Goal: Task Accomplishment & Management: Use online tool/utility

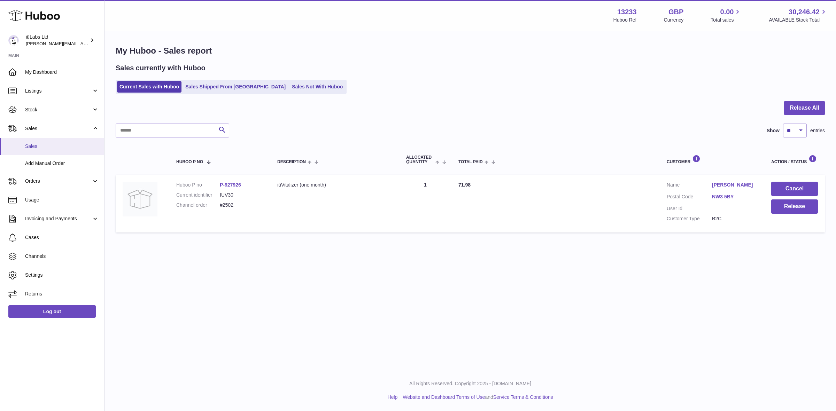
click at [29, 154] on link "Sales" at bounding box center [52, 146] width 104 height 17
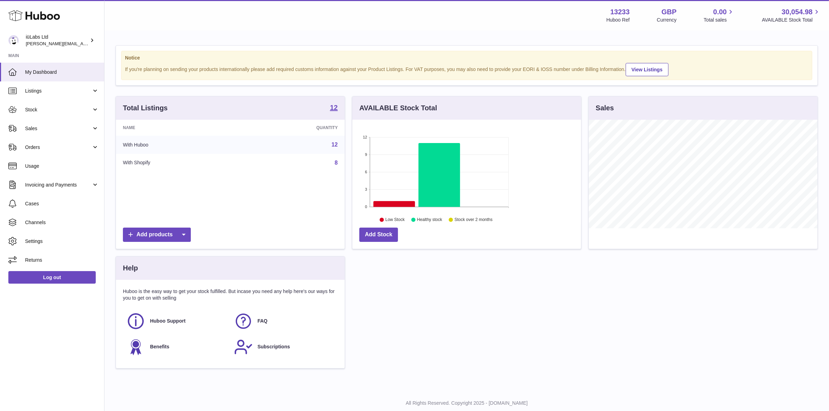
scroll to position [108, 229]
click at [48, 123] on link "Sales" at bounding box center [52, 128] width 104 height 19
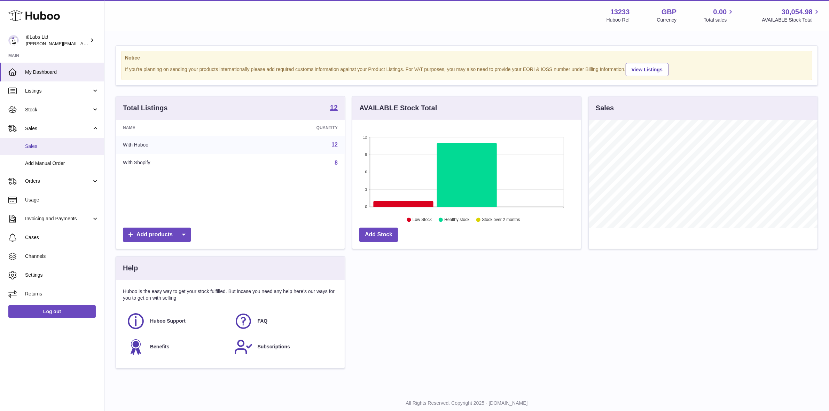
click at [49, 143] on span "Sales" at bounding box center [62, 146] width 74 height 7
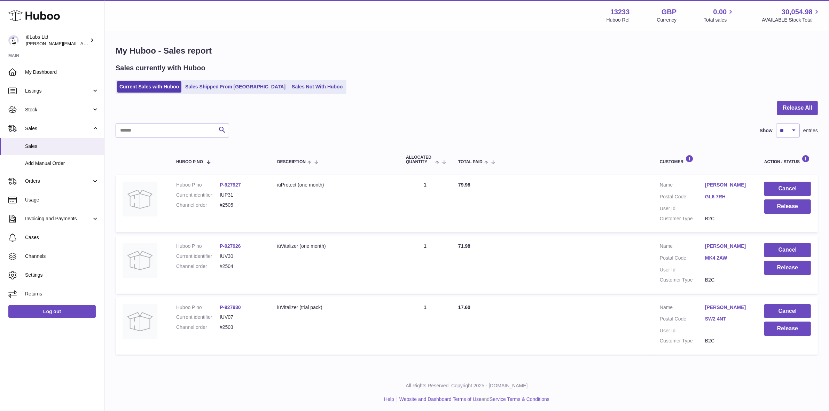
click at [794, 100] on div "My Huboo - Sales report Sales currently with Huboo Current Sales with Huboo Sal…" at bounding box center [466, 201] width 725 height 341
click at [790, 104] on button "Release All" at bounding box center [797, 108] width 41 height 14
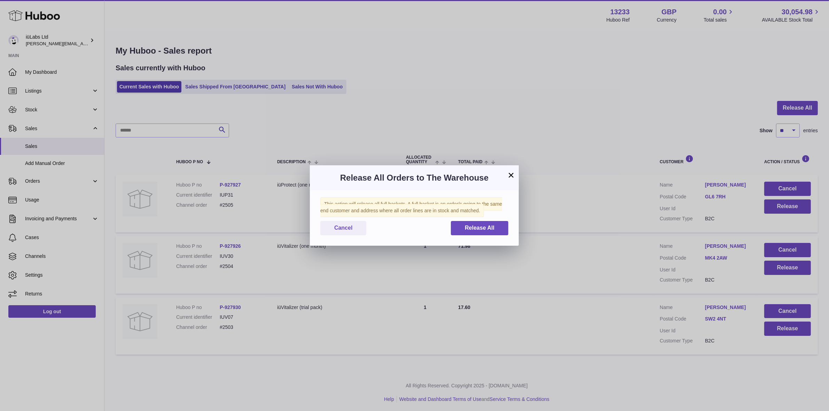
click at [496, 219] on div "This action will release all full baskets. A full basket is an order/s going to…" at bounding box center [414, 218] width 209 height 55
click at [494, 224] on button "Release All" at bounding box center [479, 228] width 57 height 14
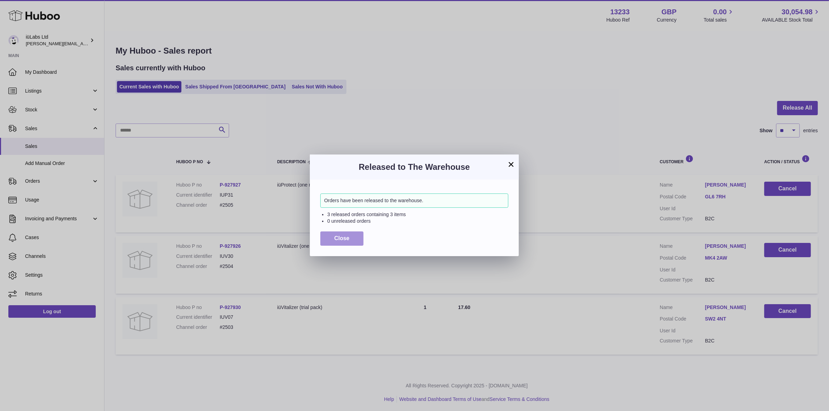
click at [338, 240] on span "Close" at bounding box center [341, 238] width 15 height 6
